Goal: Transaction & Acquisition: Register for event/course

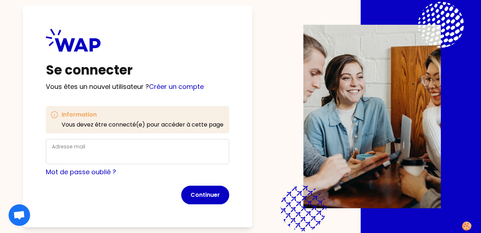
click at [93, 147] on div "Adresse mail" at bounding box center [137, 151] width 171 height 19
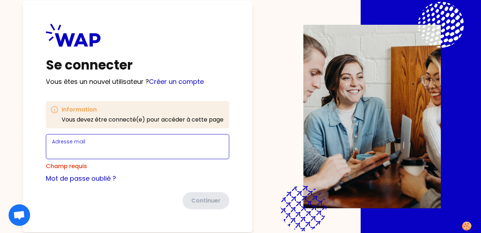
click at [109, 150] on input "Adresse mail" at bounding box center [137, 151] width 171 height 10
paste input "[PERSON_NAME][EMAIL_ADDRESS][DOMAIN_NAME]"
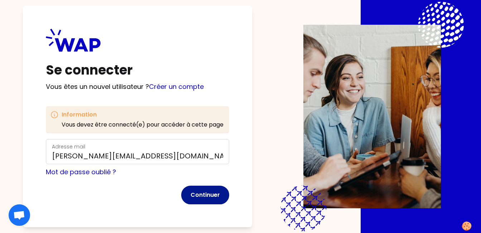
click at [195, 193] on button "Continuer" at bounding box center [205, 195] width 48 height 19
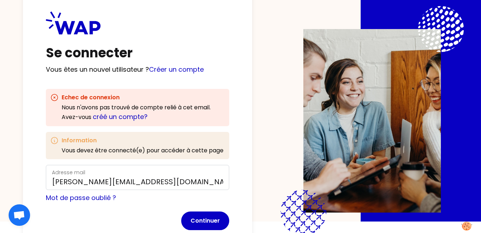
scroll to position [32, 0]
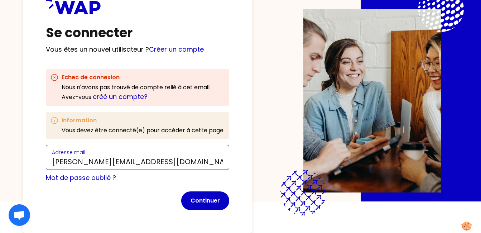
drag, startPoint x: 189, startPoint y: 161, endPoint x: 54, endPoint y: 165, distance: 134.8
click at [54, 165] on input "[PERSON_NAME][EMAIL_ADDRESS][DOMAIN_NAME]" at bounding box center [137, 162] width 171 height 10
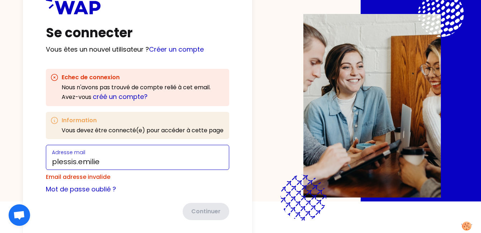
click at [123, 159] on input "plessis.emilie" at bounding box center [137, 162] width 171 height 10
click at [119, 165] on input "plessis.emilie" at bounding box center [137, 162] width 171 height 10
paste input ": [PERSON_NAME].cerisuela@"
click at [160, 163] on input "plessis.[PERSON_NAME] : [PERSON_NAME].cerisuela@" at bounding box center [137, 162] width 171 height 10
click at [164, 162] on input "plessis.[PERSON_NAME]@" at bounding box center [137, 162] width 171 height 10
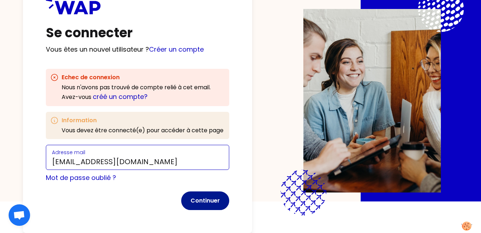
type input "[EMAIL_ADDRESS][DOMAIN_NAME]"
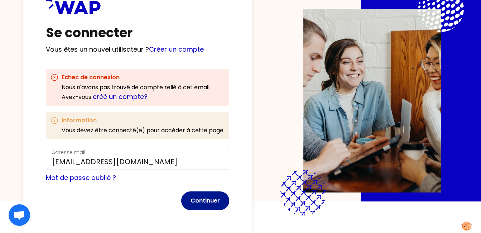
click at [202, 200] on button "Continuer" at bounding box center [205, 200] width 48 height 19
click at [113, 99] on link "créé un compte?" at bounding box center [120, 96] width 55 height 9
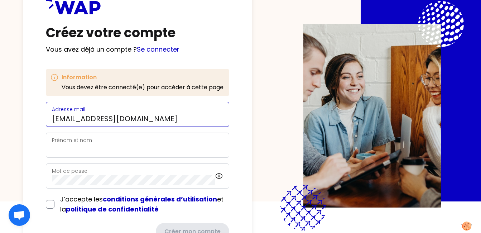
drag, startPoint x: 160, startPoint y: 118, endPoint x: 56, endPoint y: 113, distance: 104.0
click at [56, 113] on div "Adresse mail [EMAIL_ADDRESS][DOMAIN_NAME]" at bounding box center [137, 114] width 171 height 19
type input "p"
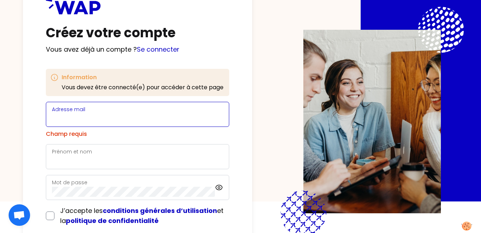
click at [129, 119] on input "Adresse mail" at bounding box center [137, 119] width 171 height 10
paste input "[PERSON_NAME][EMAIL_ADDRESS][DOMAIN_NAME]"
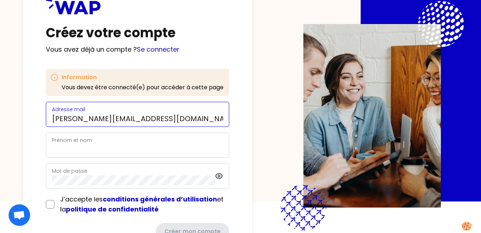
type input "[PERSON_NAME][EMAIL_ADDRESS][DOMAIN_NAME]"
click at [82, 148] on input "Prénom et nom" at bounding box center [137, 149] width 171 height 10
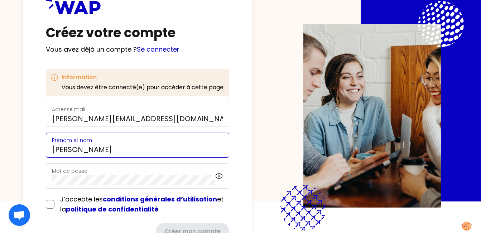
type input "[PERSON_NAME]"
click at [82, 174] on div "Mot de passe" at bounding box center [133, 176] width 163 height 19
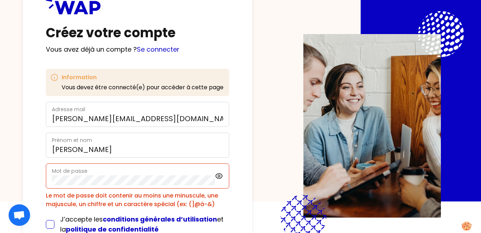
click at [48, 204] on form "Adresse mail [PERSON_NAME][EMAIL_ADDRESS][DOMAIN_NAME] [PERSON_NAME] et nom [PE…" at bounding box center [137, 181] width 183 height 158
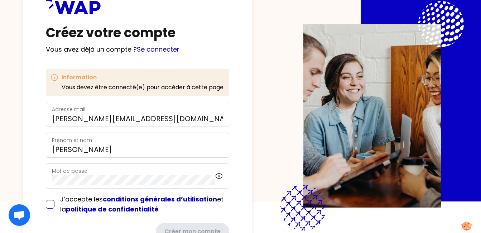
click at [54, 206] on input "checkbox" at bounding box center [50, 204] width 9 height 9
checkbox input "true"
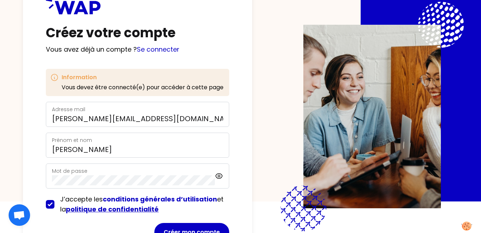
scroll to position [63, 0]
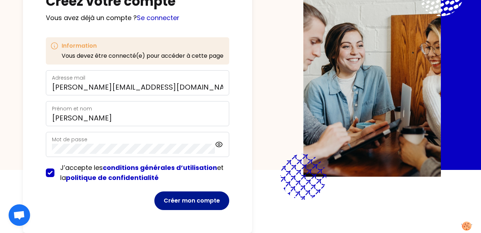
click at [164, 204] on button "Créer mon compte" at bounding box center [191, 200] width 75 height 19
